Goal: Navigation & Orientation: Find specific page/section

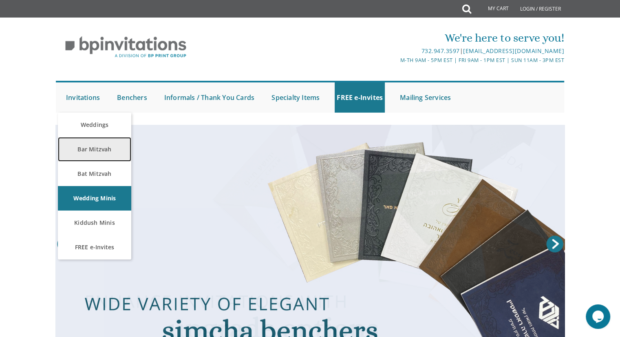
click at [97, 153] on link "Bar Mitzvah" at bounding box center [94, 149] width 73 height 24
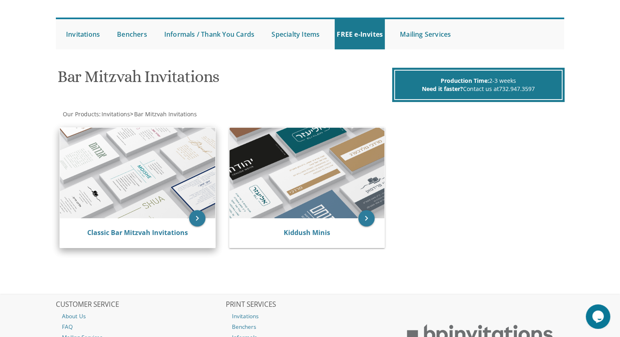
scroll to position [64, 0]
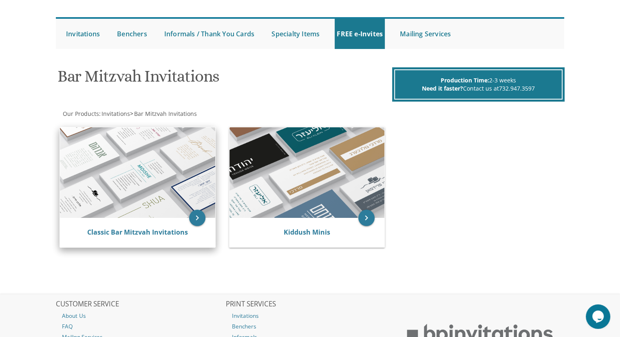
click at [141, 181] on img at bounding box center [137, 172] width 155 height 90
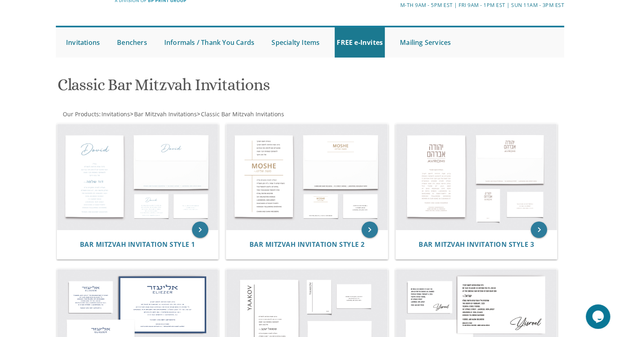
scroll to position [55, 0]
